Goal: Register for event/course

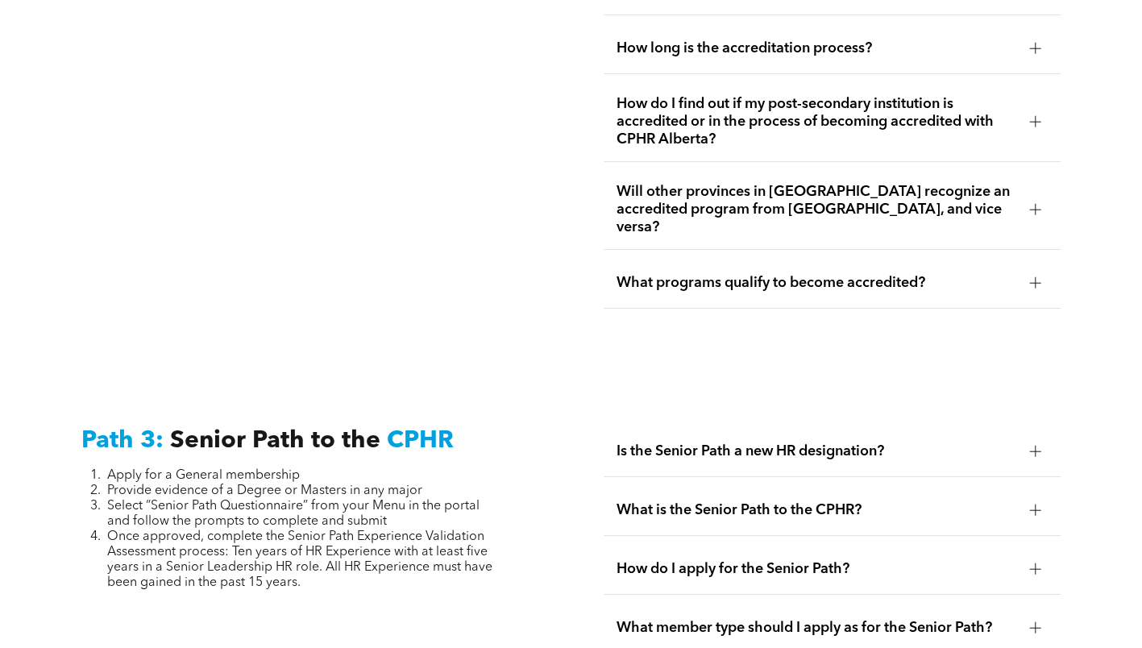
scroll to position [3868, 0]
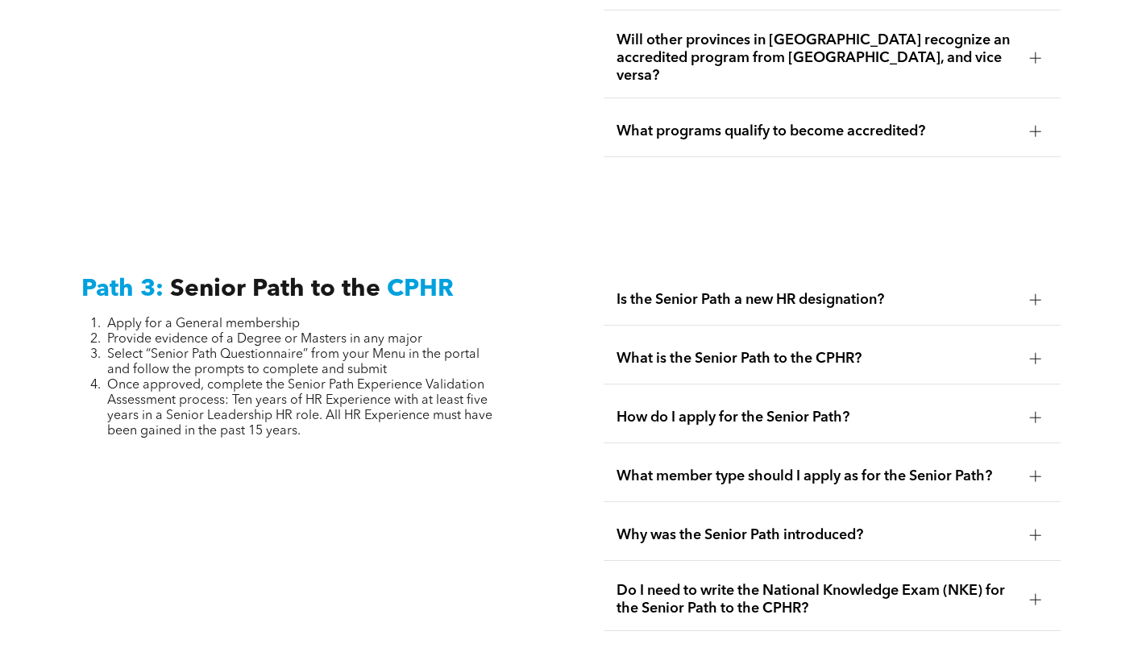
drag, startPoint x: 355, startPoint y: 393, endPoint x: 27, endPoint y: 242, distance: 361.3
click at [27, 242] on div "Path 3: Senior Path to the CPHR Apply for a General membership Provide evidence…" at bounding box center [571, 581] width 1142 height 731
copy div "Path 3: Senior Path to the CPHR Apply for a General membership Provide evidence…"
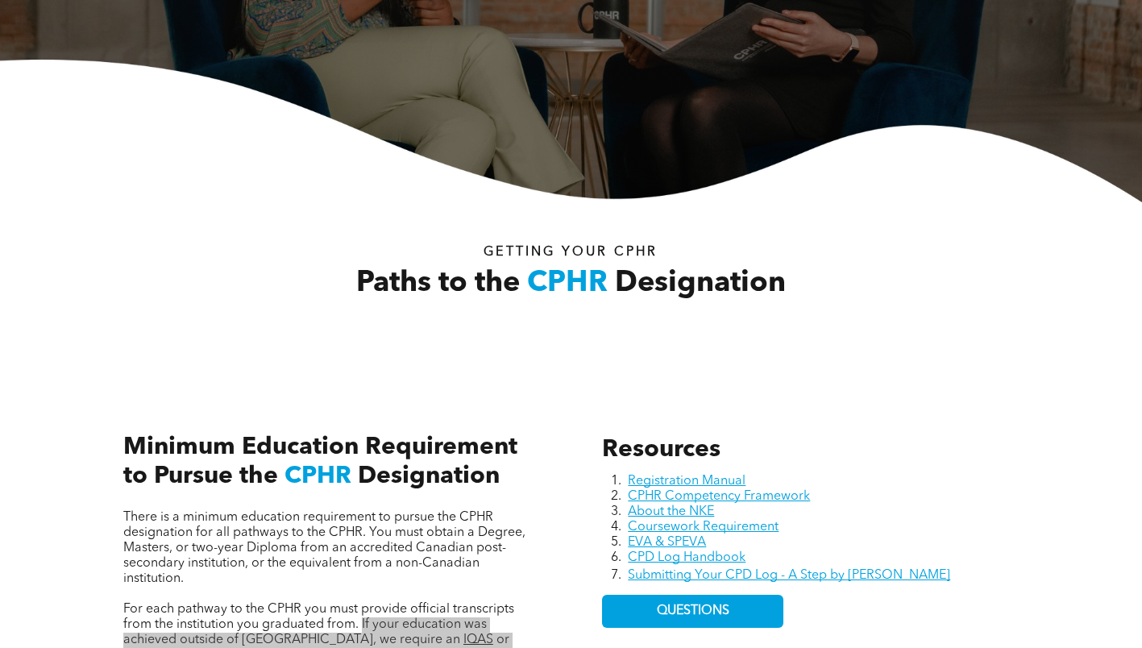
scroll to position [0, 0]
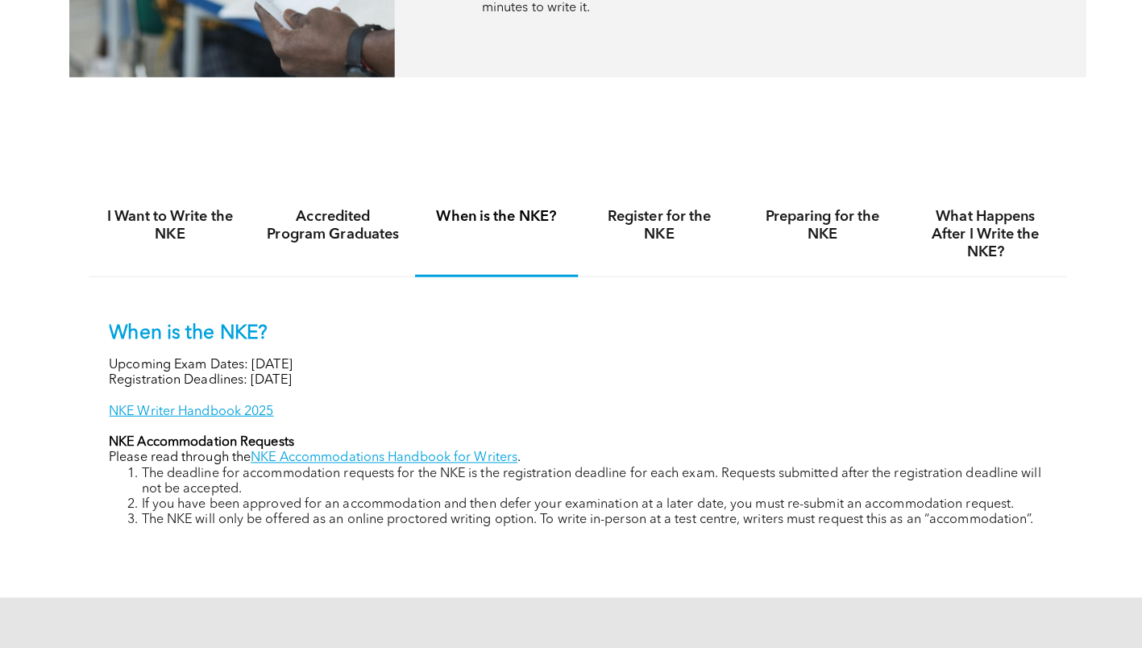
scroll to position [1028, 0]
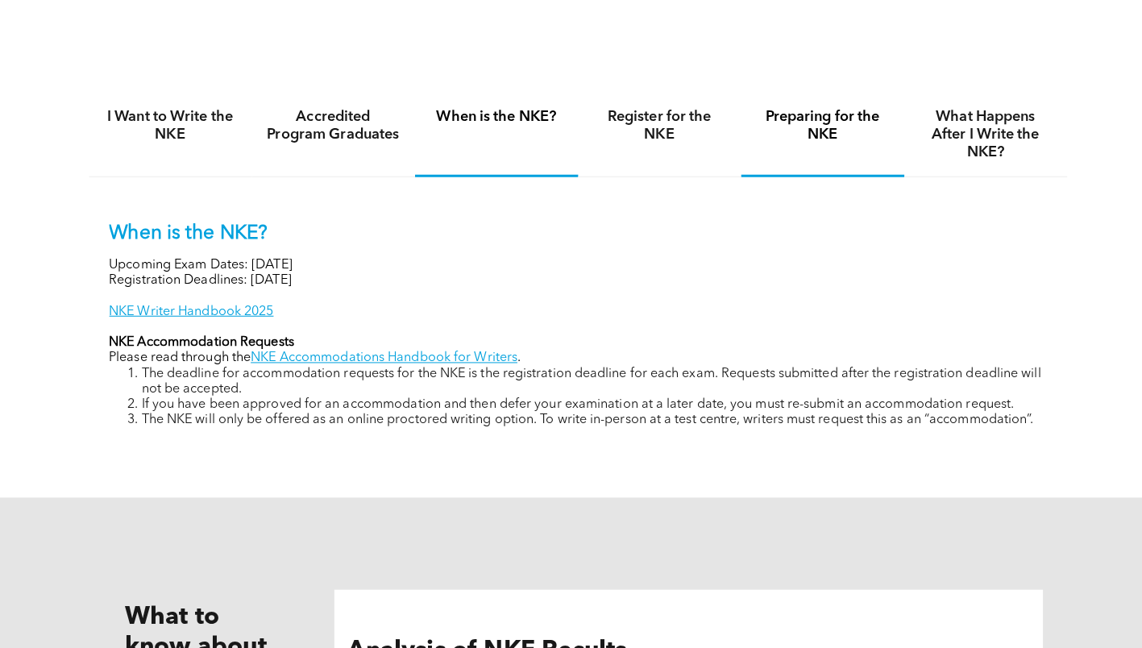
click at [802, 152] on div "Preparing for the NKE" at bounding box center [813, 140] width 161 height 83
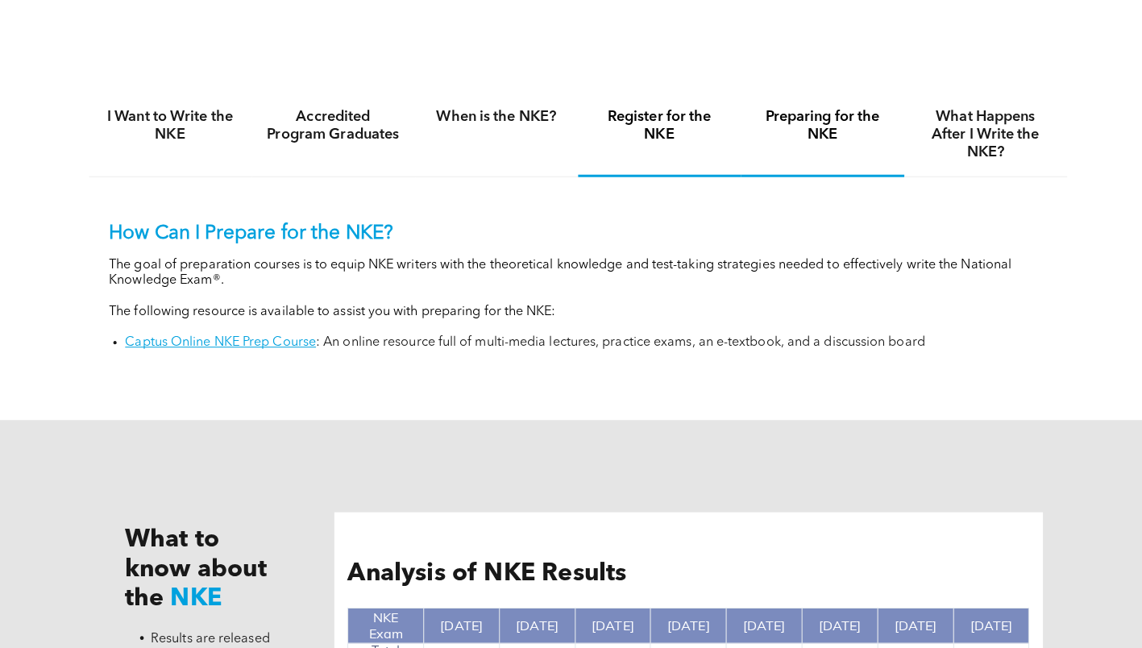
click at [669, 161] on div "Register for the NKE" at bounding box center [651, 140] width 161 height 83
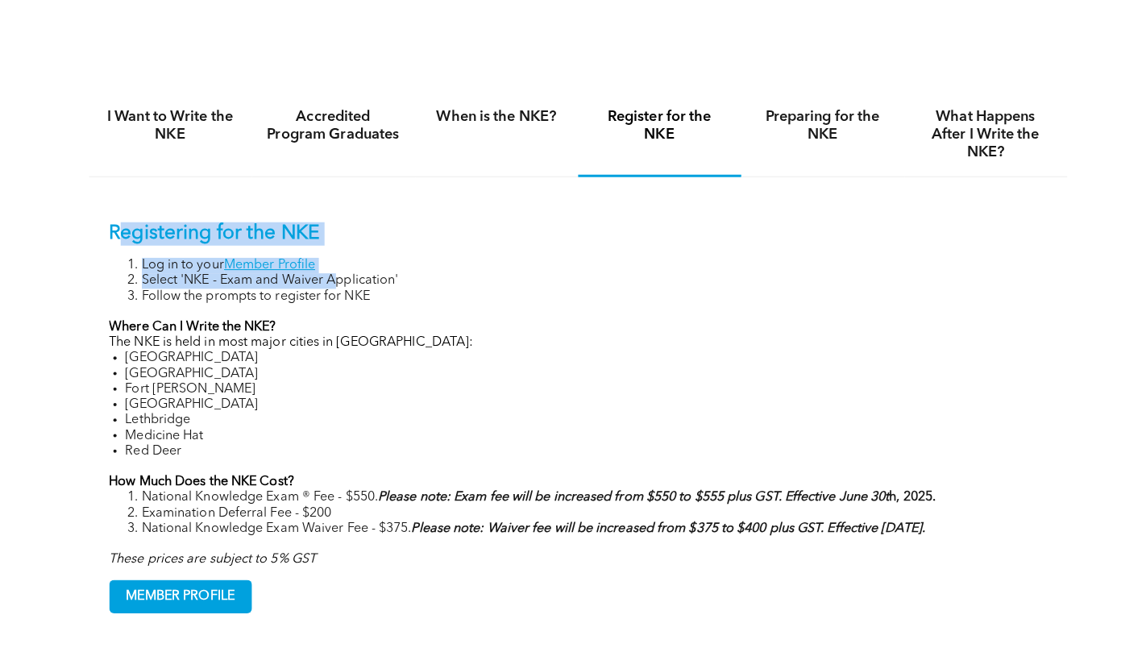
drag, startPoint x: 118, startPoint y: 227, endPoint x: 330, endPoint y: 283, distance: 219.1
click at [330, 283] on div "Registering for the NKE Log in to your Member Profile Select 'NKE - Exam and Wa…" at bounding box center [571, 397] width 927 height 342
drag, startPoint x: 330, startPoint y: 283, endPoint x: 399, endPoint y: 306, distance: 73.1
click at [392, 315] on div "Registering for the NKE Log in to your Member Profile Select 'NKE - Exam and Wa…" at bounding box center [571, 397] width 927 height 342
drag, startPoint x: 400, startPoint y: 302, endPoint x: 90, endPoint y: 208, distance: 323.5
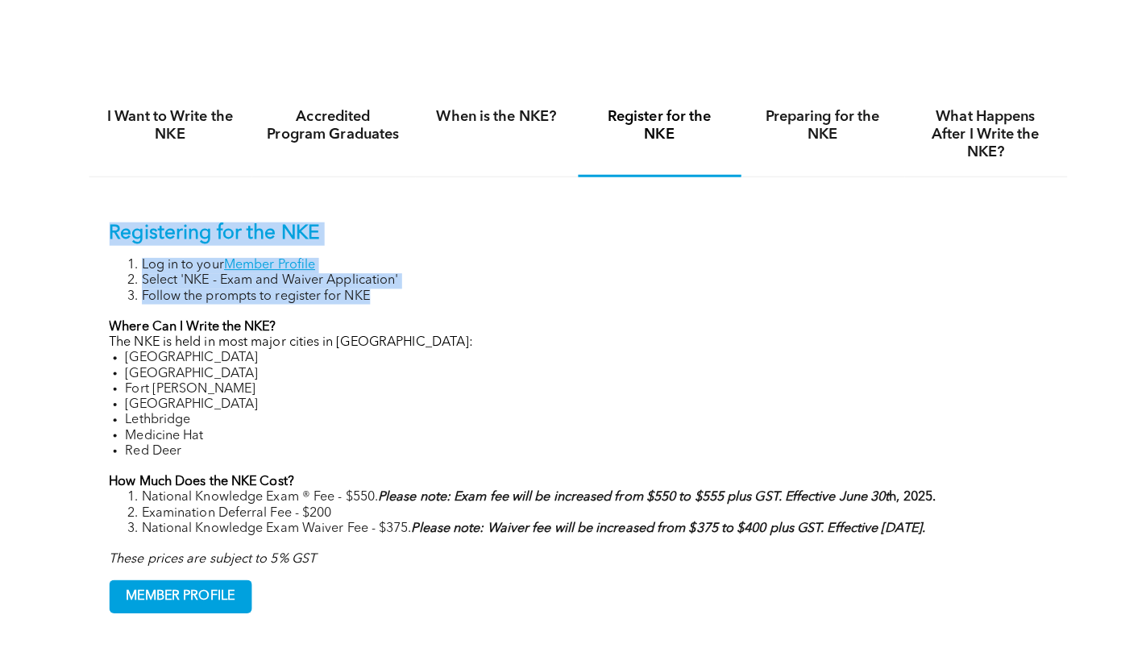
click at [90, 208] on div "Registering for the NKE Log in to your Member Profile Select 'NKE - Exam and Wa…" at bounding box center [571, 407] width 967 height 451
copy div "Registering for the NKE Log in to your Member Profile Select 'NKE - Exam and Wa…"
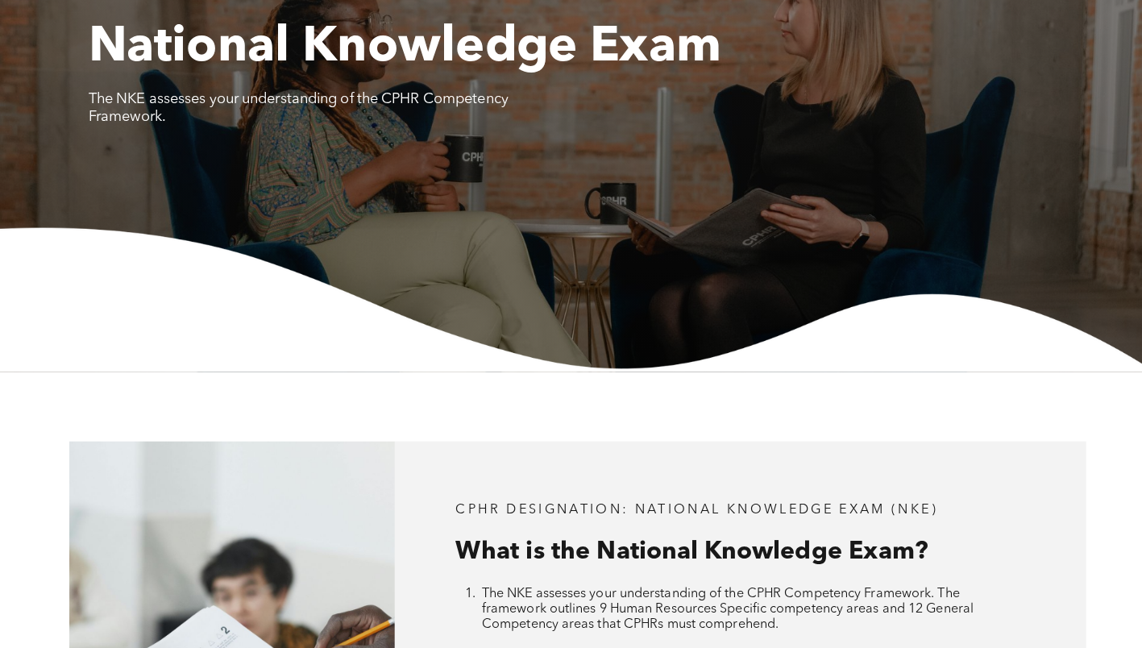
scroll to position [0, 0]
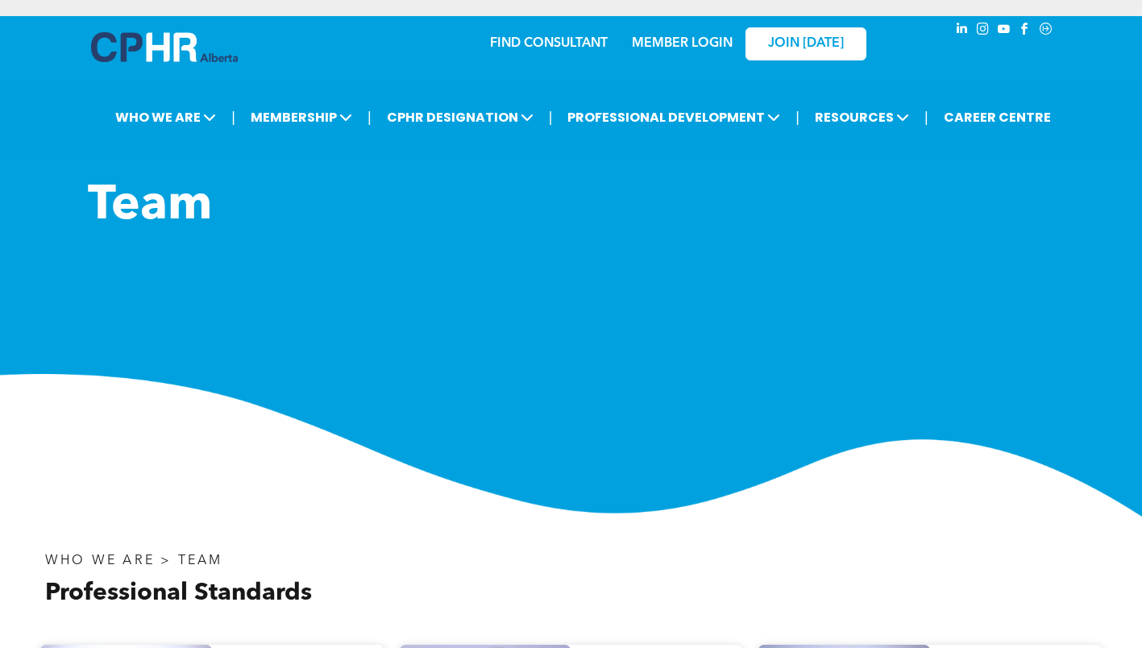
click at [575, 367] on div "Team ﻿" at bounding box center [571, 346] width 1142 height 339
